Goal: Transaction & Acquisition: Purchase product/service

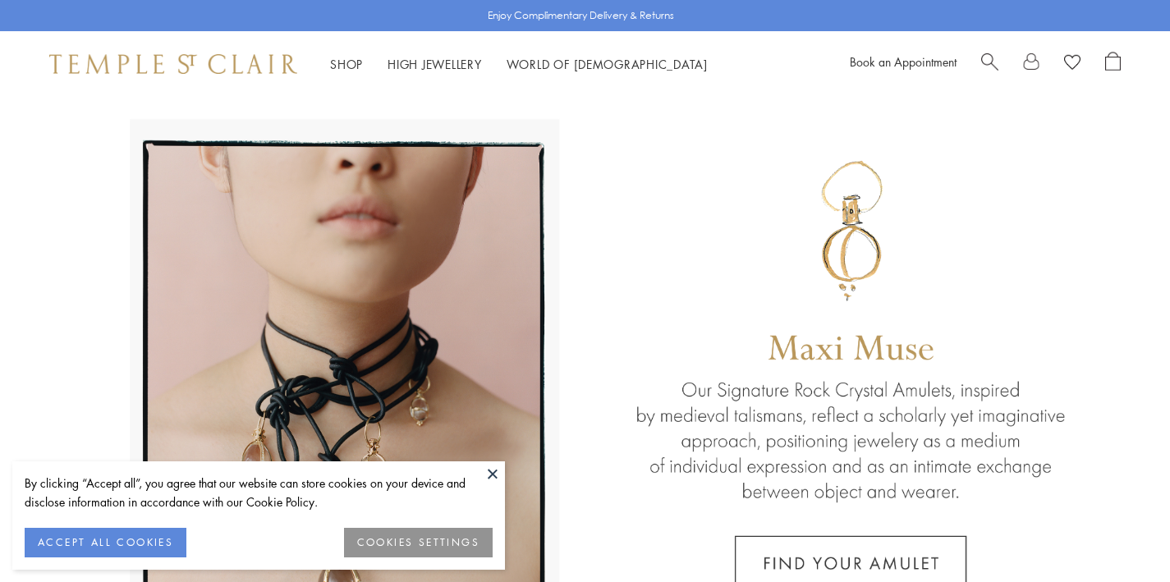
click at [122, 533] on button "ACCEPT ALL COOKIES" at bounding box center [106, 543] width 162 height 30
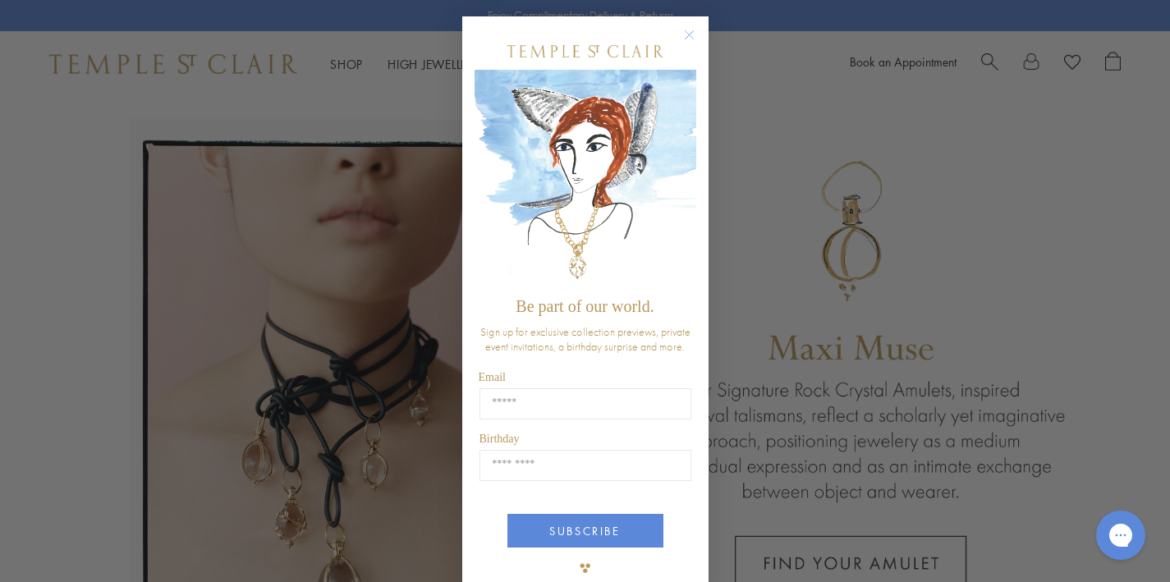
click at [686, 33] on circle "Close dialog" at bounding box center [689, 35] width 20 height 20
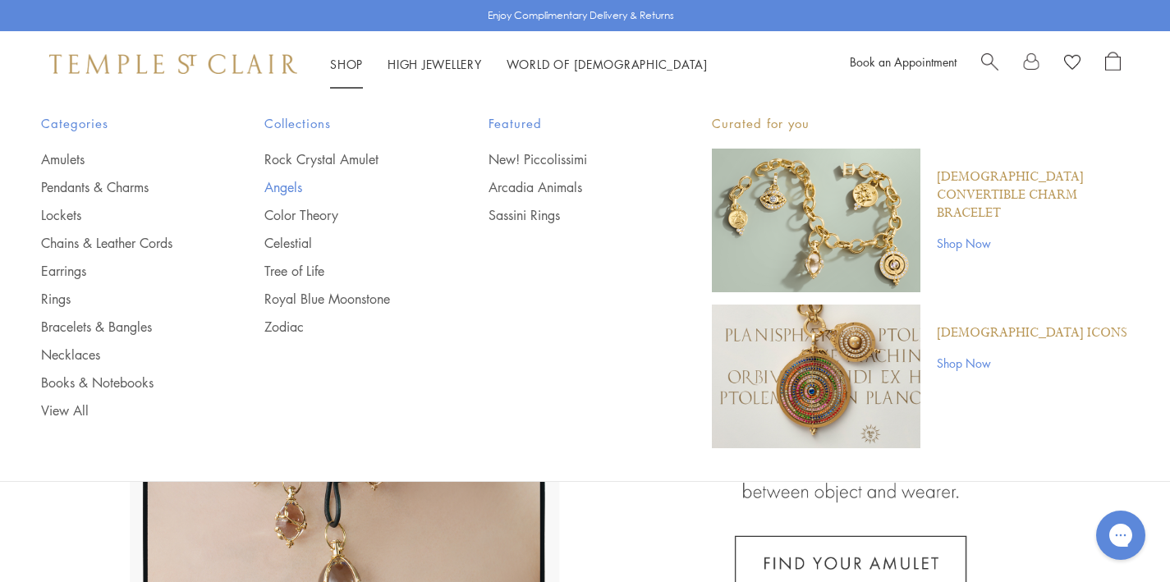
click at [293, 184] on link "Angels" at bounding box center [343, 187] width 158 height 18
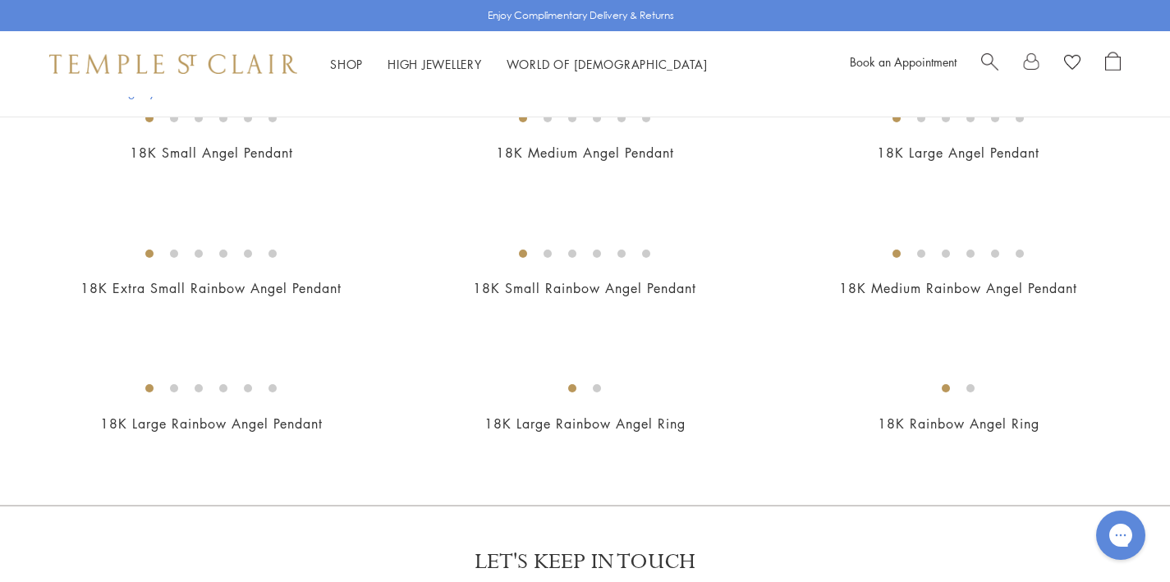
scroll to position [830, 0]
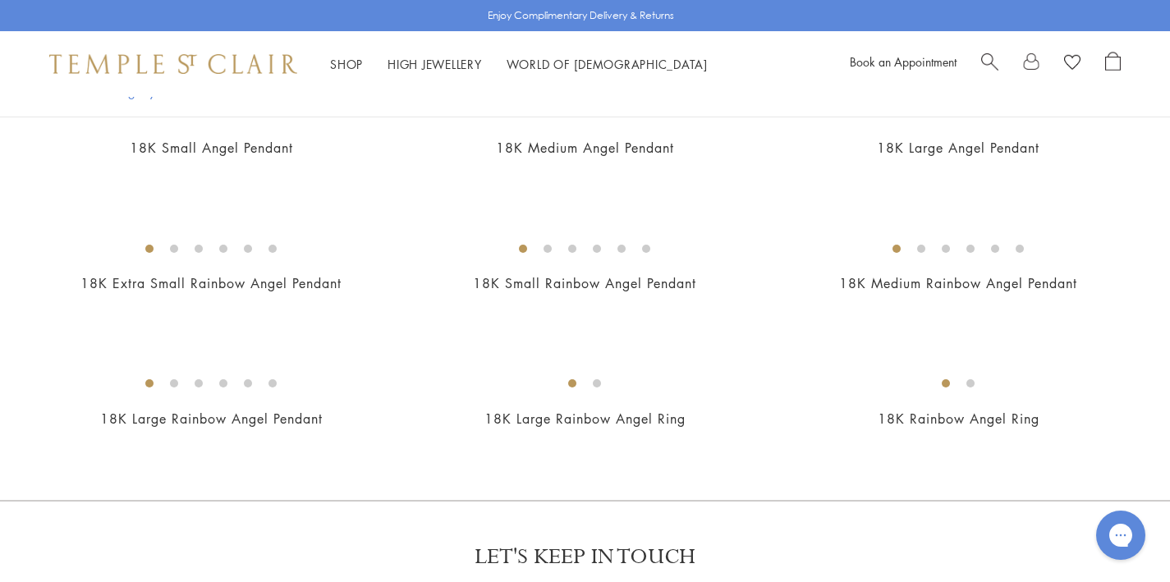
click at [0, 0] on img at bounding box center [0, 0] width 0 height 0
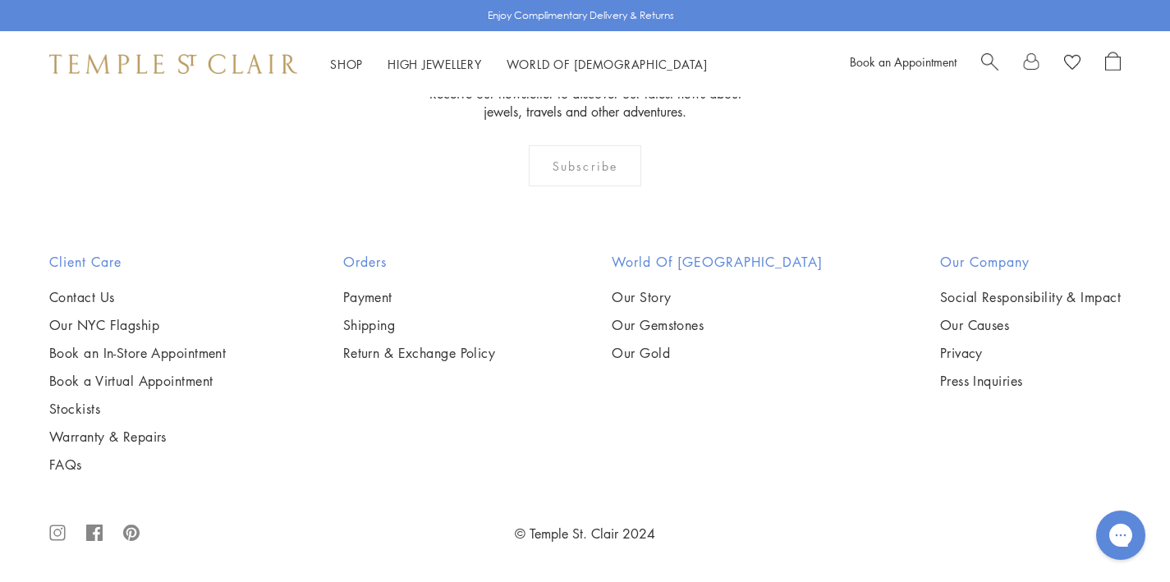
scroll to position [1710, 0]
click at [0, 0] on img at bounding box center [0, 0] width 0 height 0
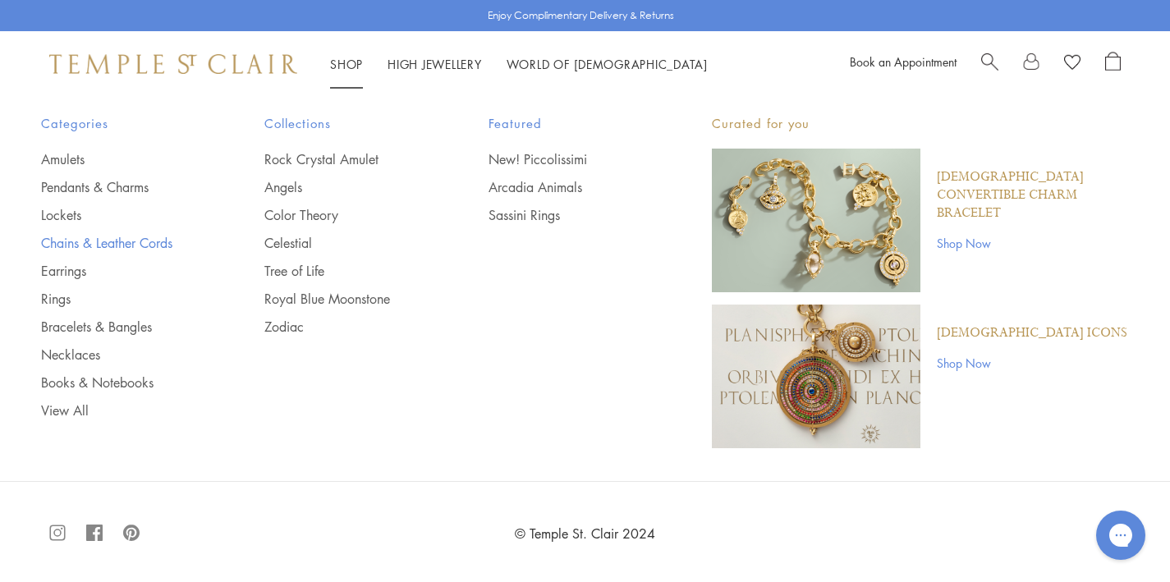
click at [120, 245] on link "Chains & Leather Cords" at bounding box center [120, 243] width 158 height 18
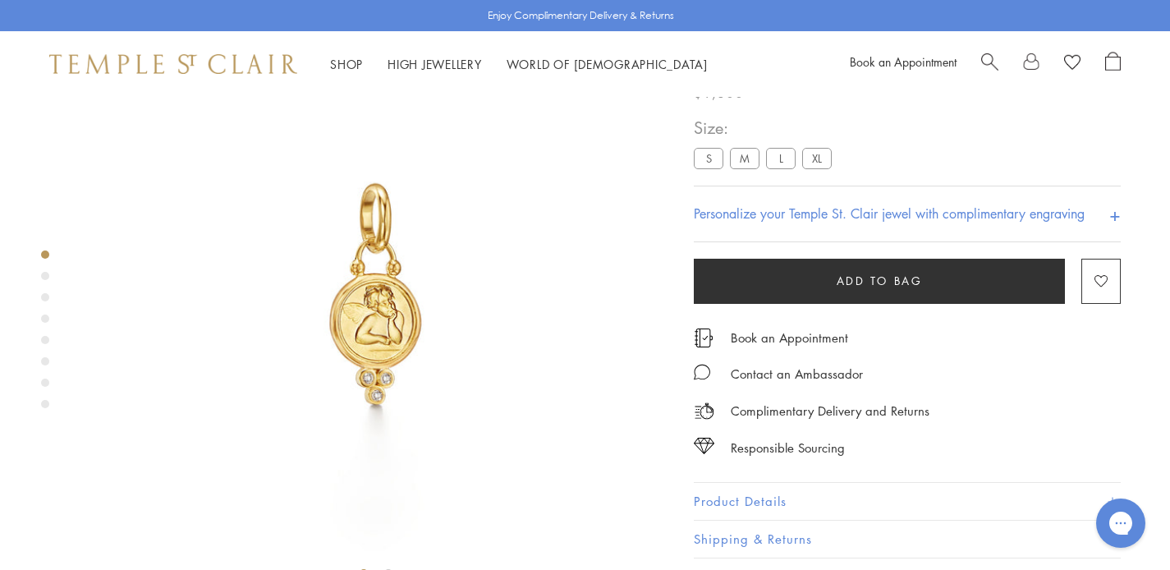
click at [755, 494] on button "Product Details" at bounding box center [907, 501] width 427 height 37
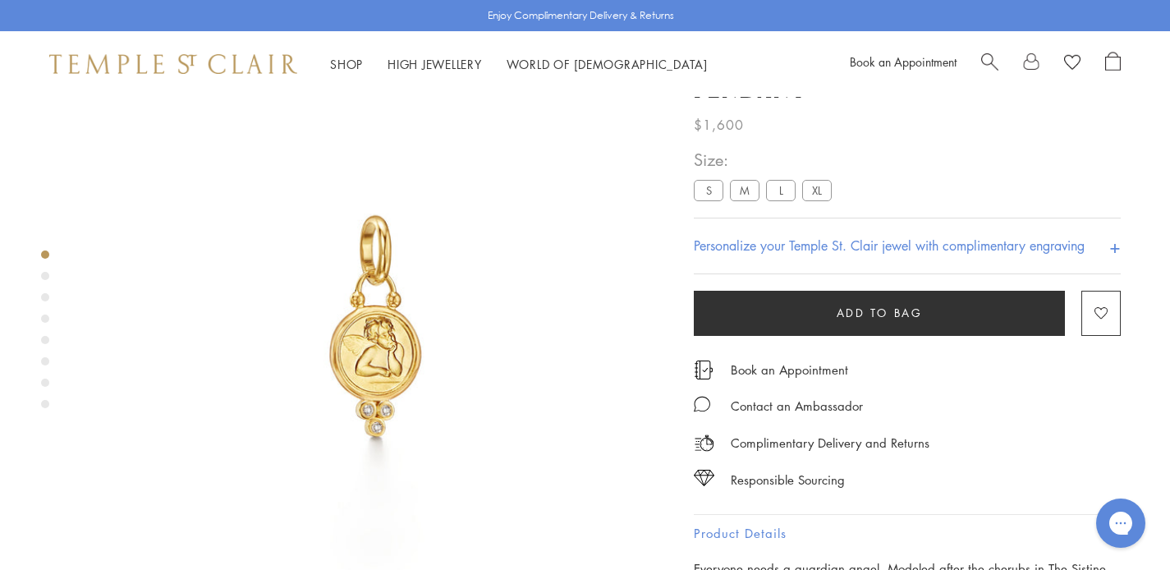
scroll to position [62, 0]
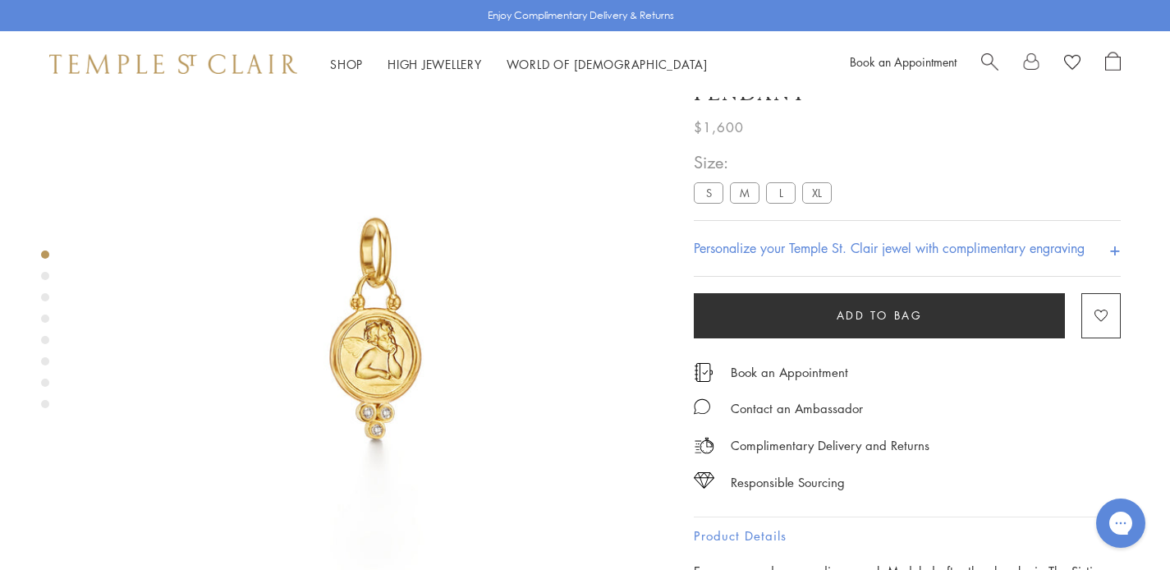
click at [744, 205] on ul "S M L XL" at bounding box center [766, 194] width 144 height 25
click at [744, 199] on label "M" at bounding box center [745, 192] width 30 height 21
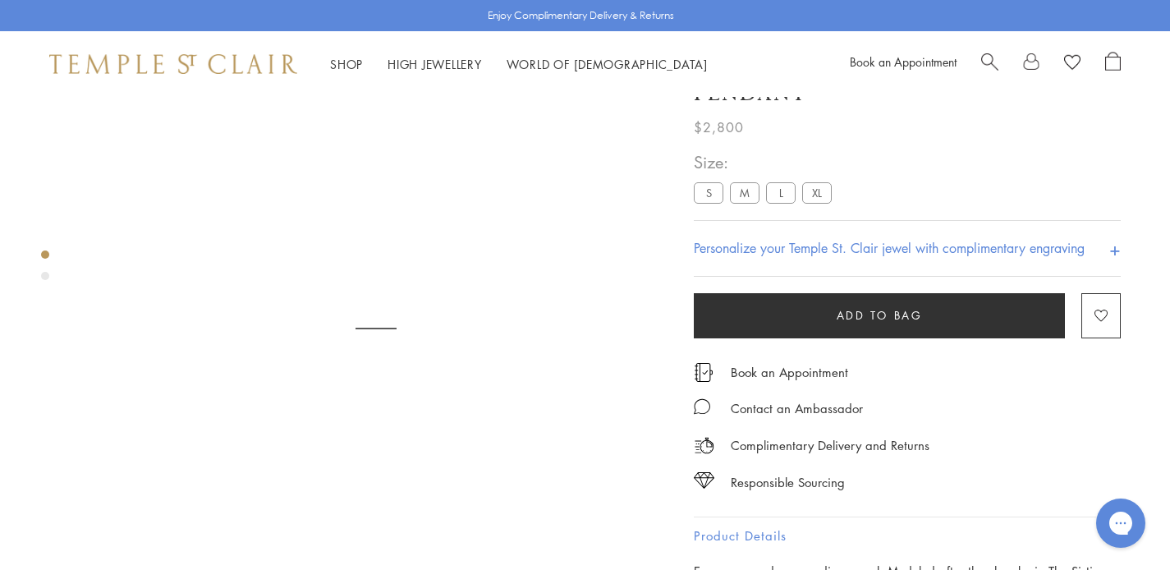
scroll to position [97, 0]
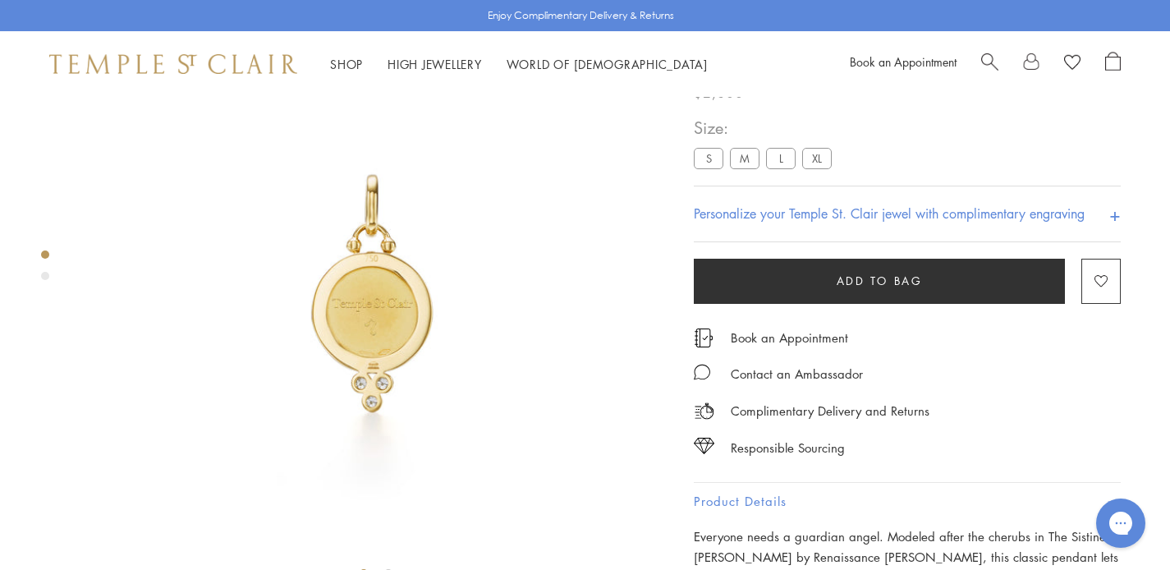
click at [44, 272] on div "Product gallery navigation" at bounding box center [45, 276] width 8 height 8
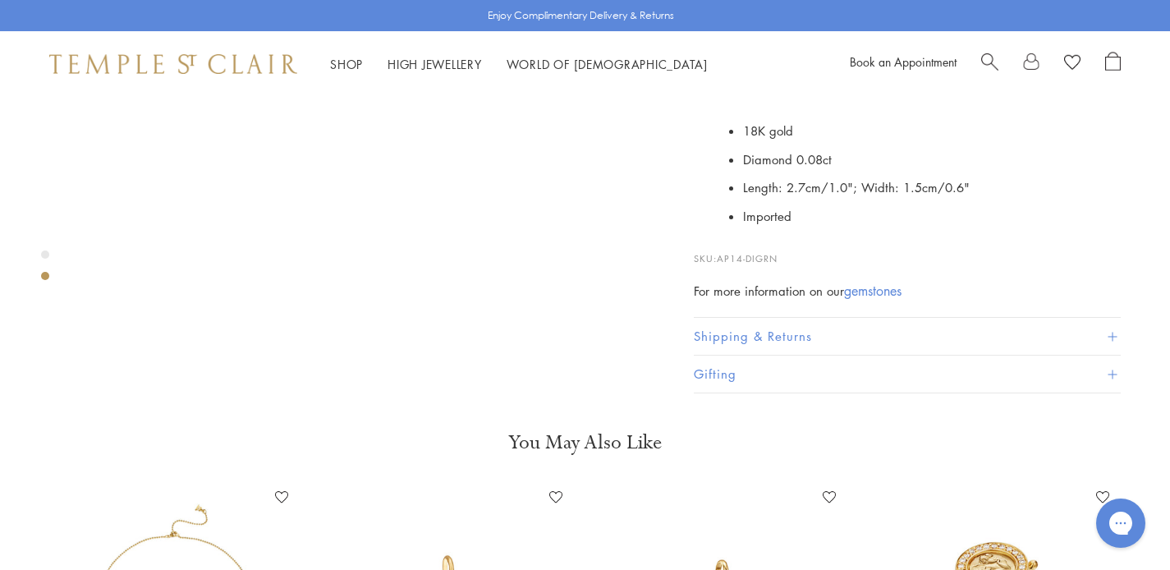
scroll to position [564, 0]
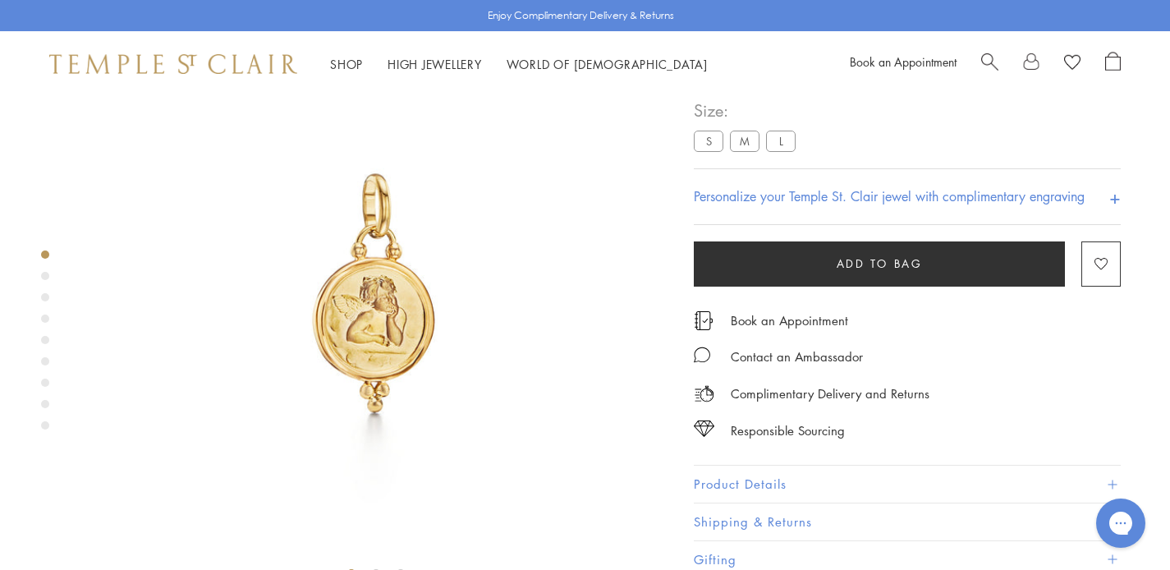
click at [728, 480] on button "Product Details" at bounding box center [907, 483] width 427 height 37
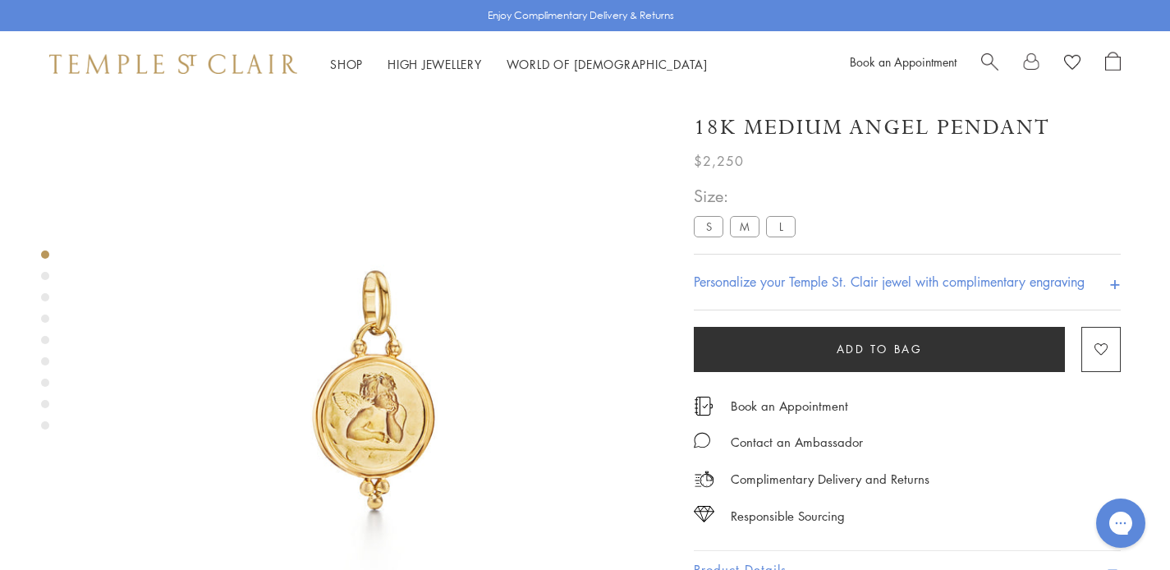
click at [705, 226] on label "S" at bounding box center [709, 226] width 30 height 21
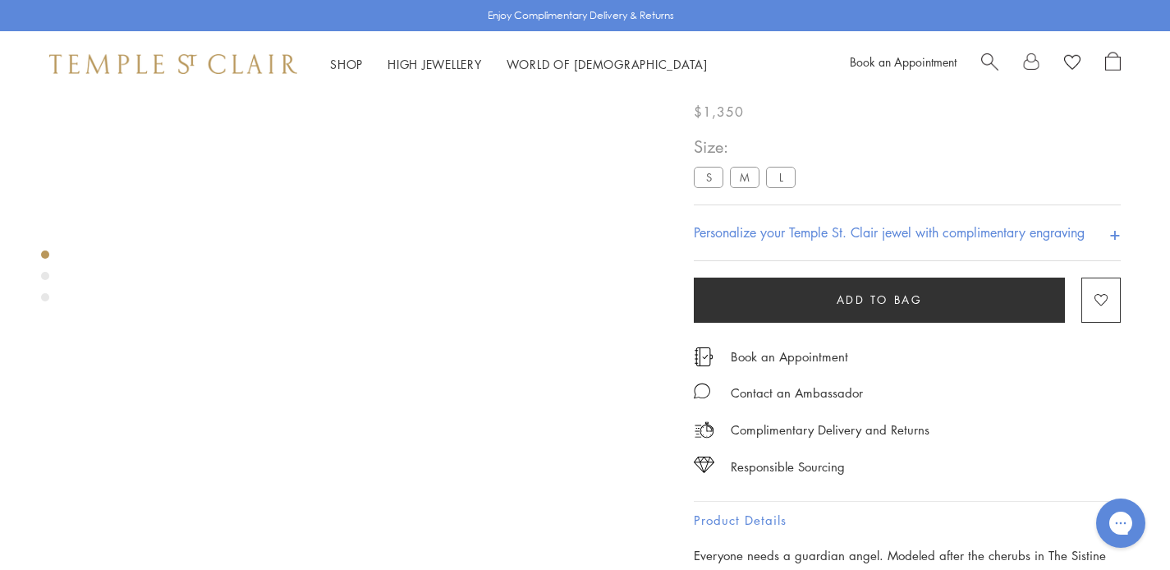
scroll to position [25, 0]
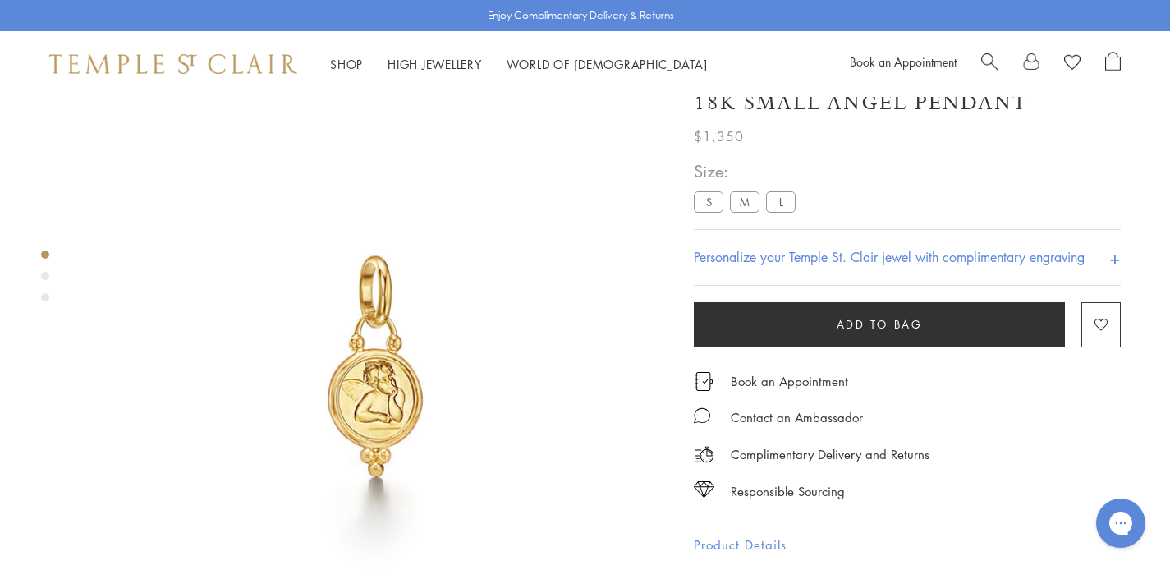
click at [747, 208] on label "M" at bounding box center [745, 201] width 30 height 21
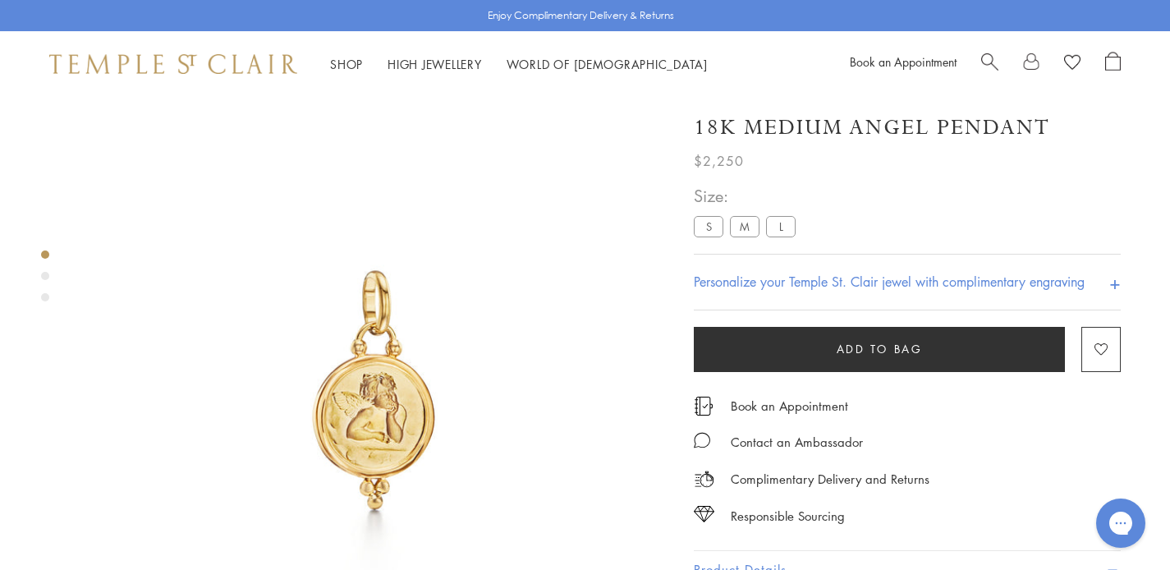
click at [701, 222] on label "S" at bounding box center [709, 226] width 30 height 21
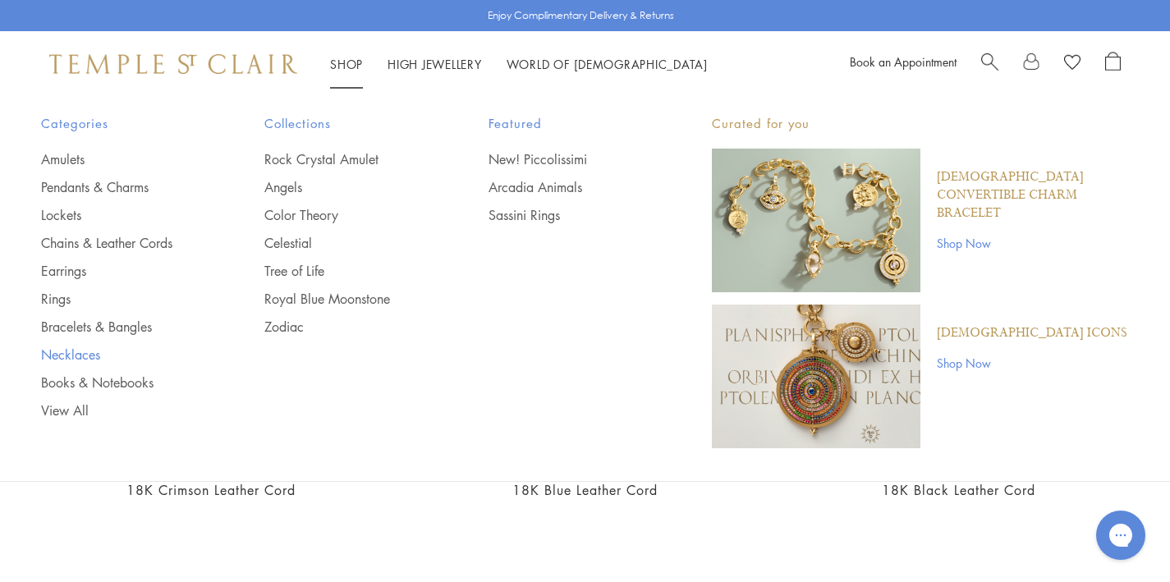
click at [87, 355] on link "Necklaces" at bounding box center [120, 355] width 158 height 18
